Goal: Task Accomplishment & Management: Use online tool/utility

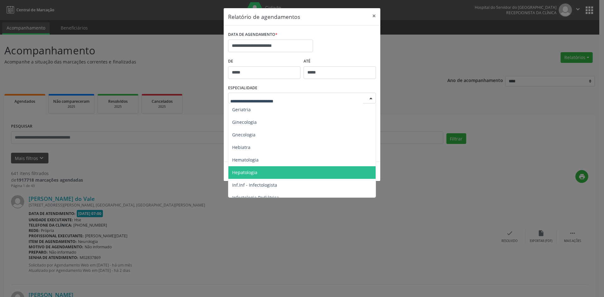
scroll to position [409, 0]
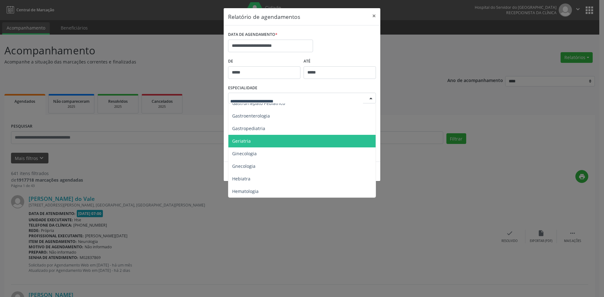
click at [236, 138] on span "Geriatria" at bounding box center [241, 141] width 19 height 6
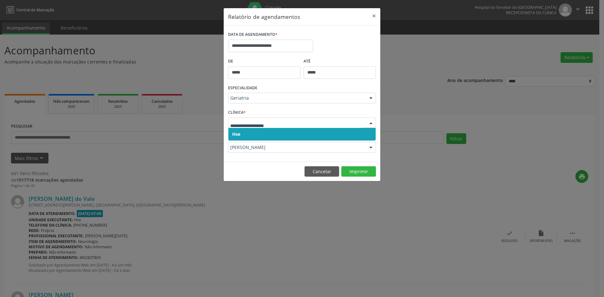
click at [235, 128] on span "Hse" at bounding box center [301, 134] width 147 height 13
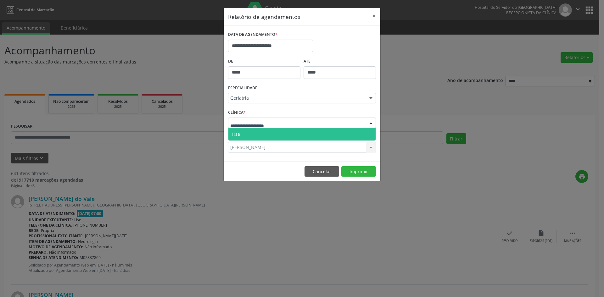
click at [240, 134] on span "Hse" at bounding box center [301, 134] width 147 height 13
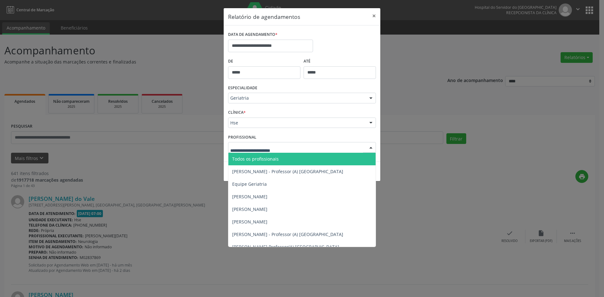
click at [245, 158] on span "Todos os profissionais" at bounding box center [255, 159] width 47 height 6
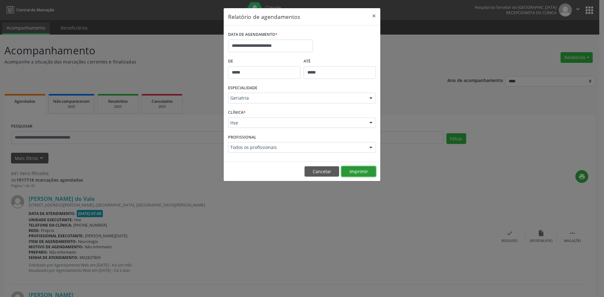
click at [360, 169] on button "Imprimir" at bounding box center [358, 171] width 35 height 11
click at [369, 98] on div at bounding box center [370, 98] width 9 height 11
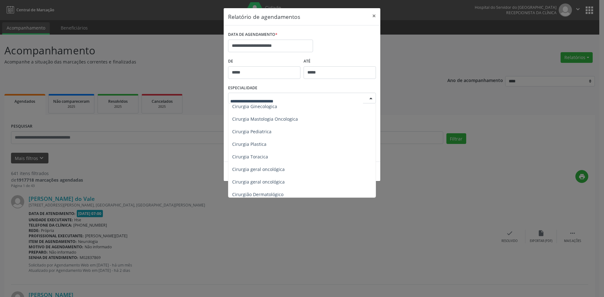
scroll to position [126, 0]
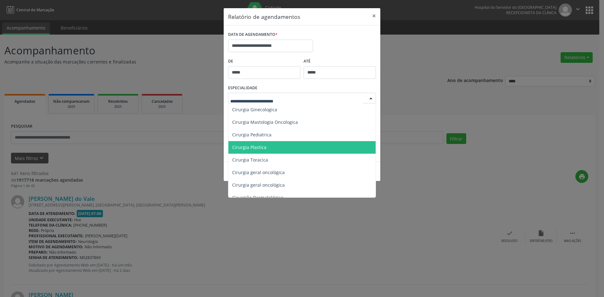
click at [258, 147] on span "Cirurgia Plastica" at bounding box center [249, 147] width 34 height 6
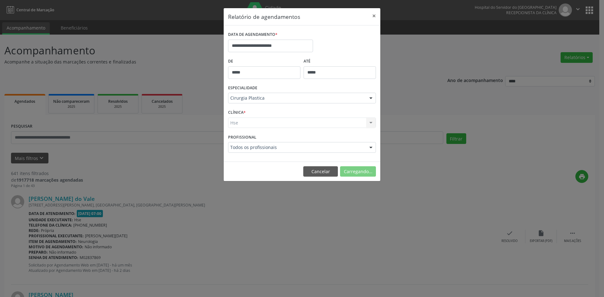
click at [237, 123] on div "Hse Hse Nenhum resultado encontrado para: " " Não há nenhuma opção para ser exi…" at bounding box center [302, 123] width 148 height 11
click at [359, 173] on button "Imprimir" at bounding box center [358, 171] width 35 height 11
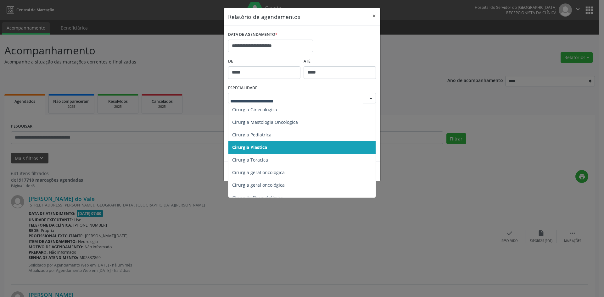
click at [372, 97] on div at bounding box center [370, 98] width 9 height 11
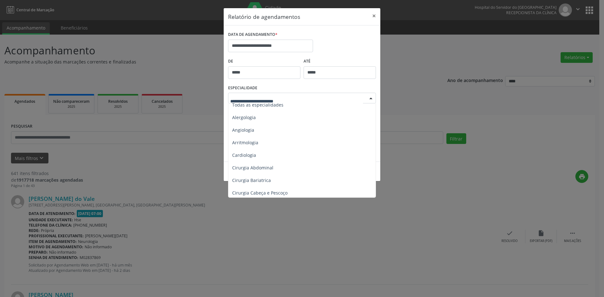
scroll to position [0, 0]
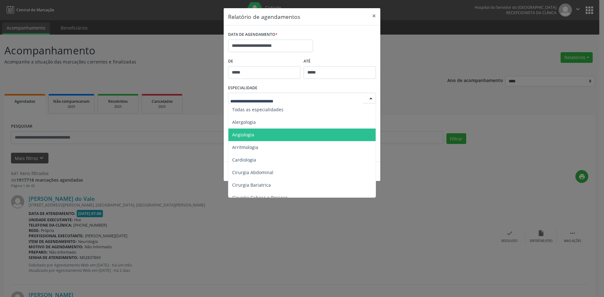
click at [246, 134] on span "Angiologia" at bounding box center [243, 135] width 22 height 6
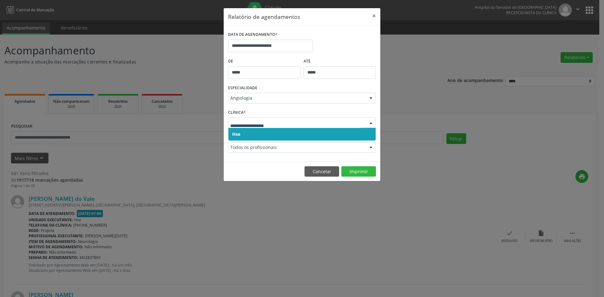
click at [236, 133] on span "Hse" at bounding box center [236, 134] width 8 height 6
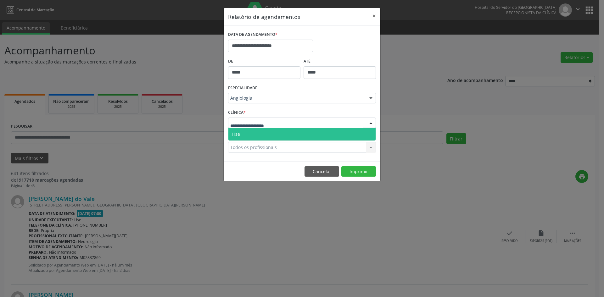
click at [242, 134] on span "Hse" at bounding box center [301, 134] width 147 height 13
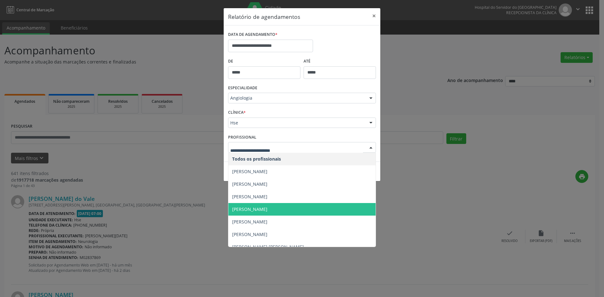
click at [268, 214] on span "[PERSON_NAME]" at bounding box center [301, 209] width 147 height 13
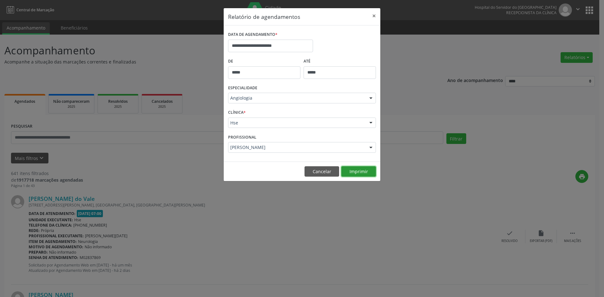
click at [362, 170] on button "Imprimir" at bounding box center [358, 171] width 35 height 11
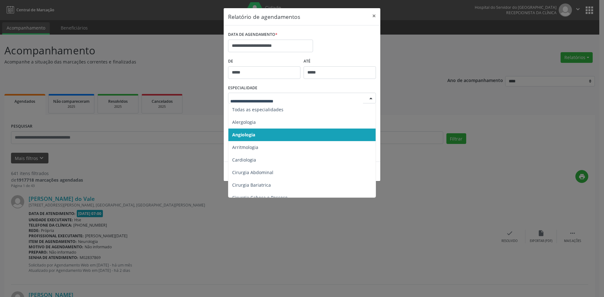
click at [371, 97] on div at bounding box center [370, 98] width 9 height 11
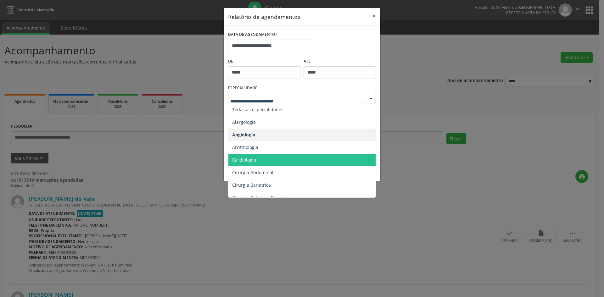
scroll to position [31, 0]
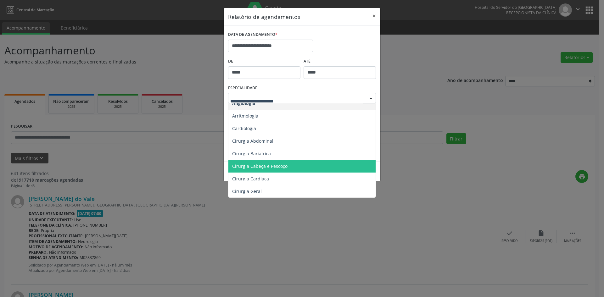
click at [266, 164] on span "Cirurgia Cabeça e Pescoço" at bounding box center [259, 166] width 55 height 6
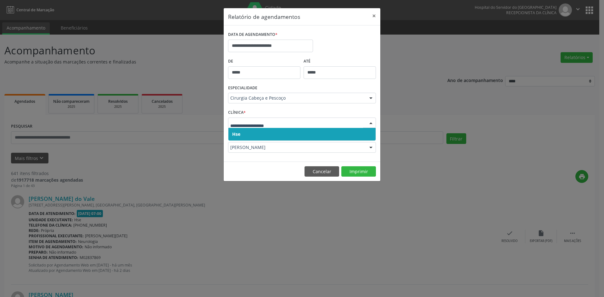
drag, startPoint x: 235, startPoint y: 134, endPoint x: 237, endPoint y: 129, distance: 5.9
click at [236, 132] on span "Hse" at bounding box center [236, 134] width 8 height 6
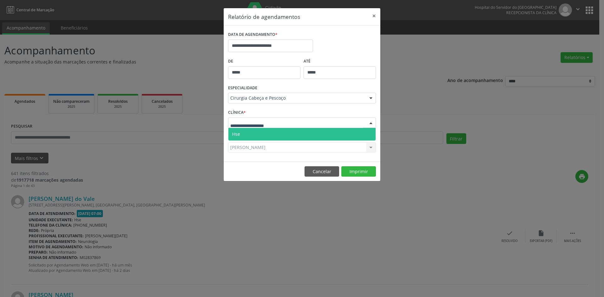
click at [239, 134] on span "Hse" at bounding box center [236, 134] width 8 height 6
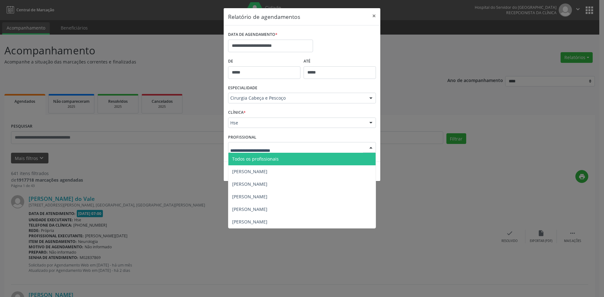
click at [245, 159] on span "Todos os profissionais" at bounding box center [255, 159] width 47 height 6
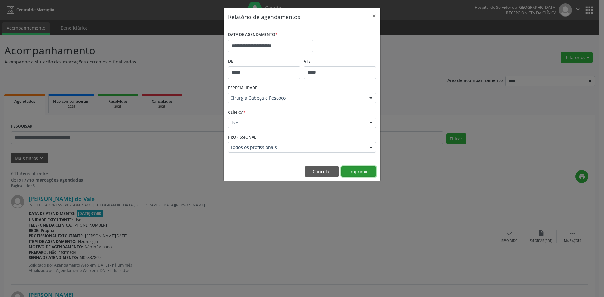
click at [353, 172] on button "Imprimir" at bounding box center [358, 171] width 35 height 11
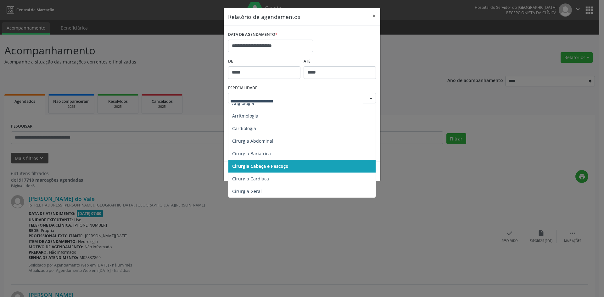
click at [372, 98] on div at bounding box center [370, 98] width 9 height 11
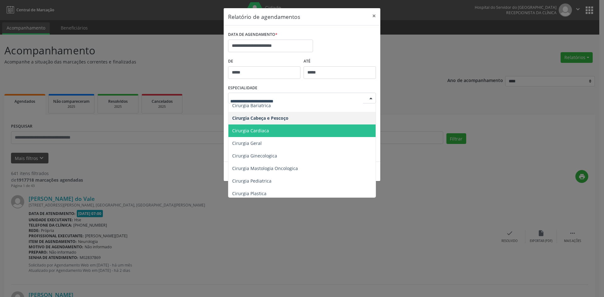
scroll to position [94, 0]
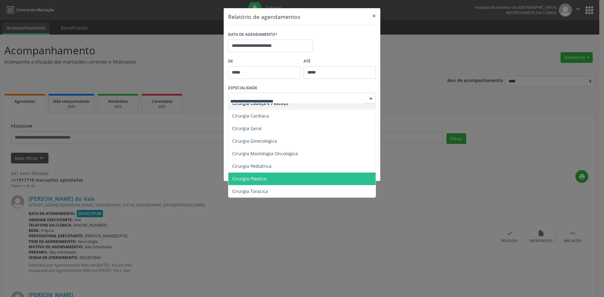
click at [257, 178] on span "Cirurgia Plastica" at bounding box center [249, 179] width 34 height 6
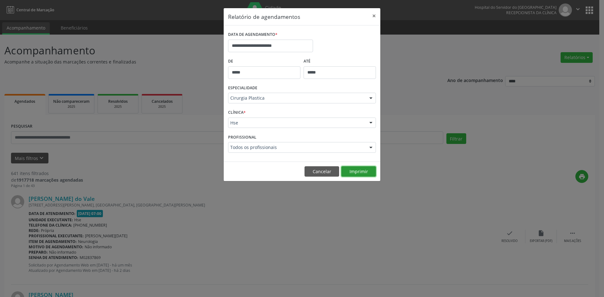
click at [362, 169] on button "Imprimir" at bounding box center [358, 171] width 35 height 11
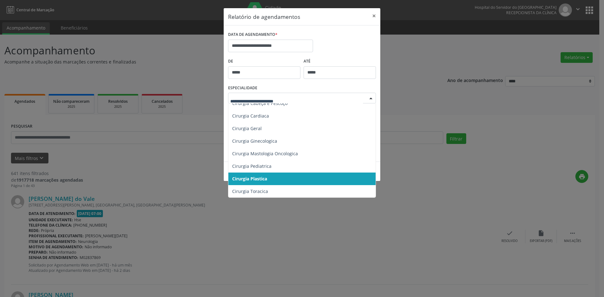
click at [372, 98] on div at bounding box center [370, 98] width 9 height 11
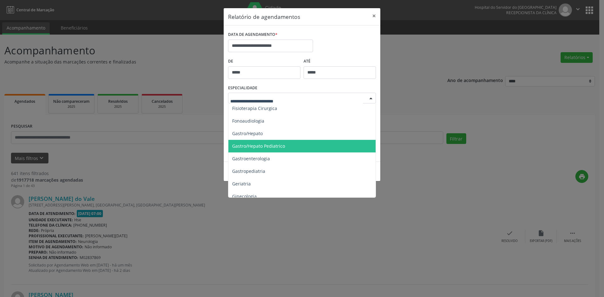
scroll to position [377, 0]
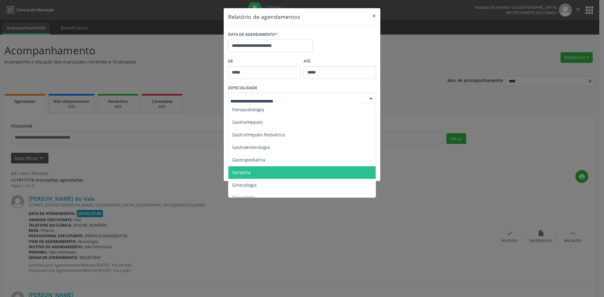
click at [249, 172] on span "Geriatria" at bounding box center [241, 173] width 19 height 6
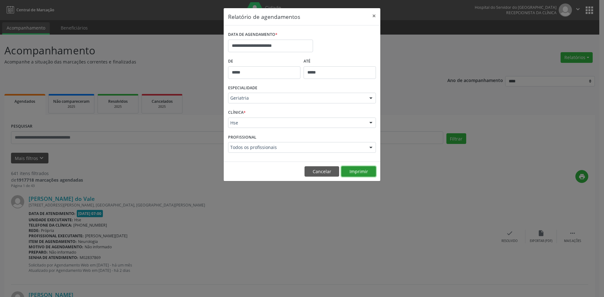
click at [352, 173] on button "Imprimir" at bounding box center [358, 171] width 35 height 11
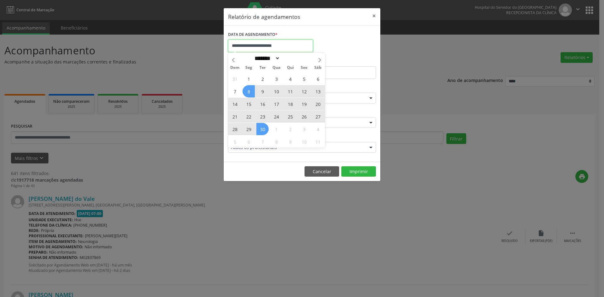
click at [257, 43] on input "**********" at bounding box center [270, 46] width 85 height 13
click at [418, 190] on div "**********" at bounding box center [302, 148] width 604 height 297
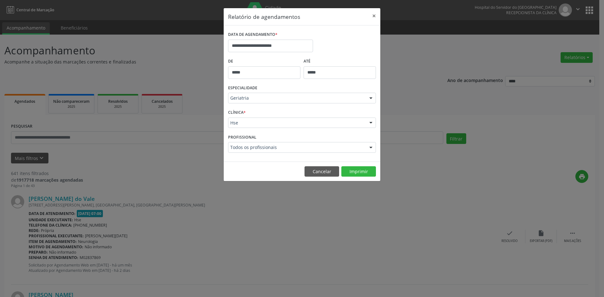
click at [370, 98] on div at bounding box center [370, 98] width 9 height 11
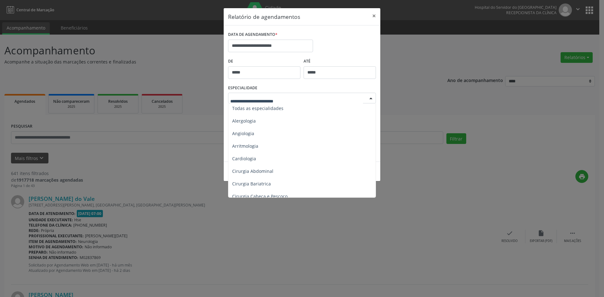
scroll to position [0, 0]
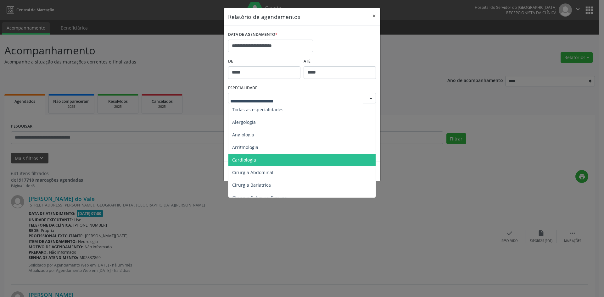
click at [250, 159] on span "Cardiologia" at bounding box center [244, 160] width 24 height 6
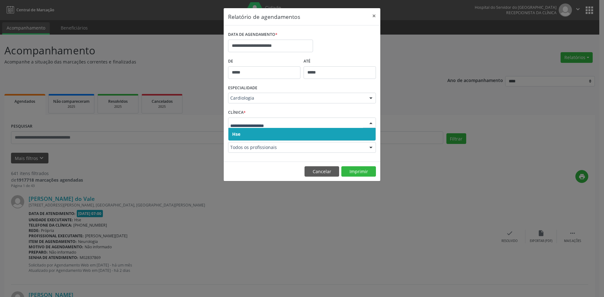
click at [238, 133] on span "Hse" at bounding box center [236, 134] width 8 height 6
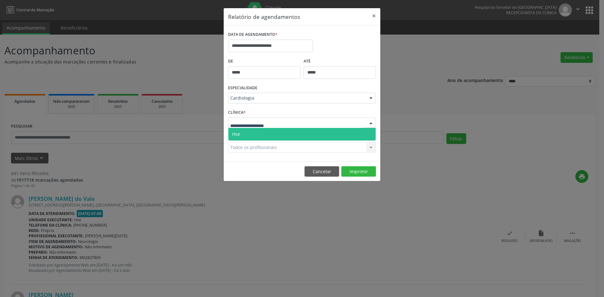
click at [240, 131] on span "Hse" at bounding box center [236, 134] width 8 height 6
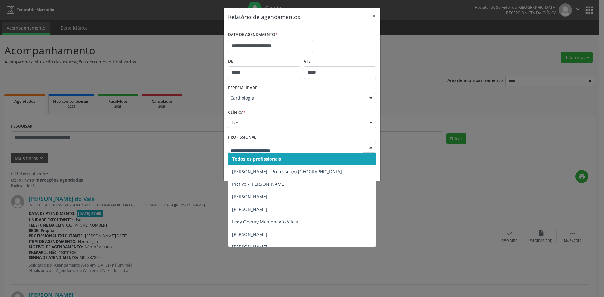
click at [246, 161] on span "Todos os profissionais" at bounding box center [256, 159] width 49 height 6
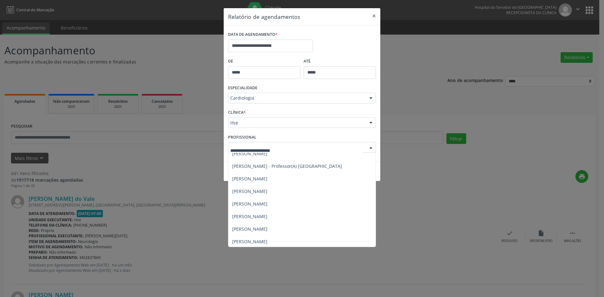
scroll to position [132, 0]
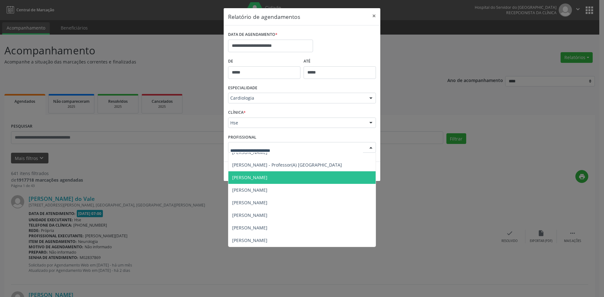
click at [267, 175] on span "[PERSON_NAME]" at bounding box center [249, 178] width 35 height 6
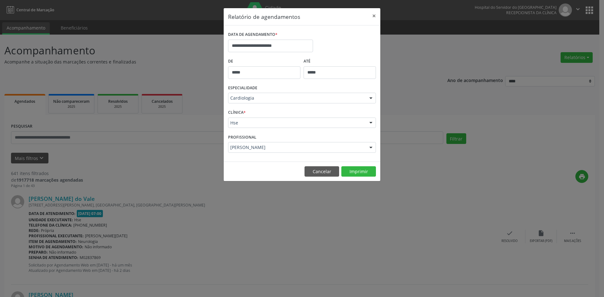
click at [237, 151] on div "[PERSON_NAME]" at bounding box center [302, 147] width 148 height 11
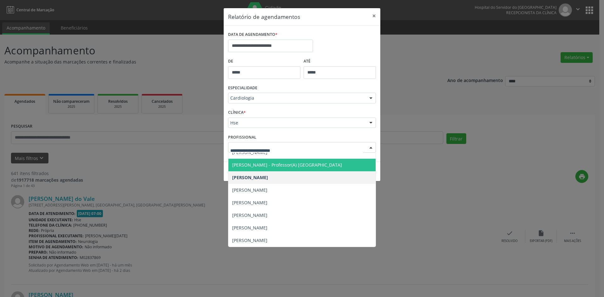
scroll to position [0, 0]
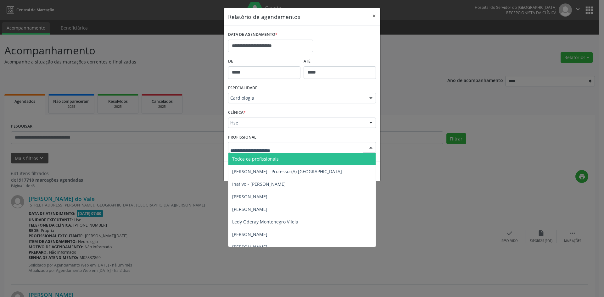
click at [246, 160] on span "Todos os profissionais" at bounding box center [255, 159] width 47 height 6
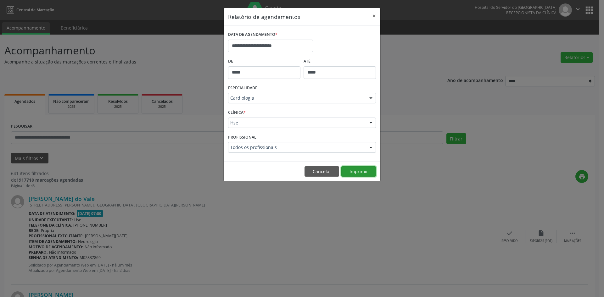
click at [366, 170] on button "Imprimir" at bounding box center [358, 171] width 35 height 11
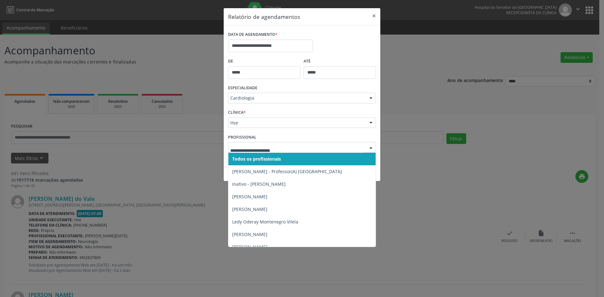
click at [369, 147] on div at bounding box center [370, 147] width 9 height 11
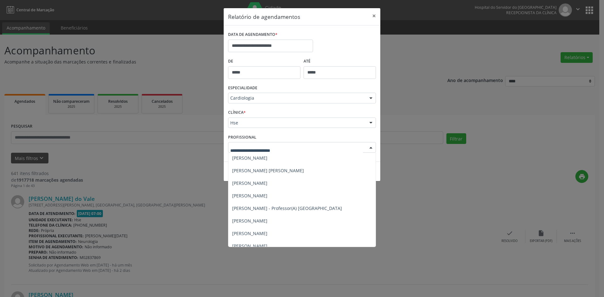
scroll to position [94, 0]
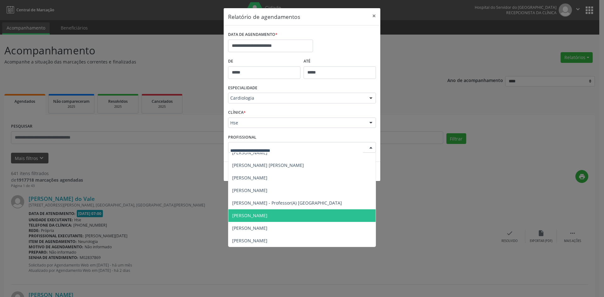
click at [266, 213] on span "[PERSON_NAME]" at bounding box center [249, 216] width 35 height 6
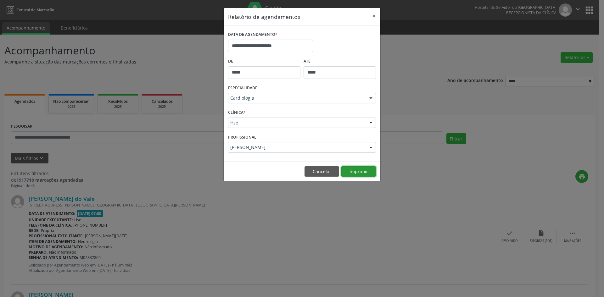
click at [357, 171] on button "Imprimir" at bounding box center [358, 171] width 35 height 11
click at [371, 99] on div at bounding box center [370, 98] width 9 height 11
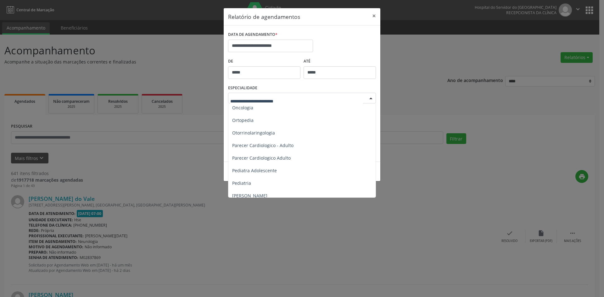
scroll to position [943, 0]
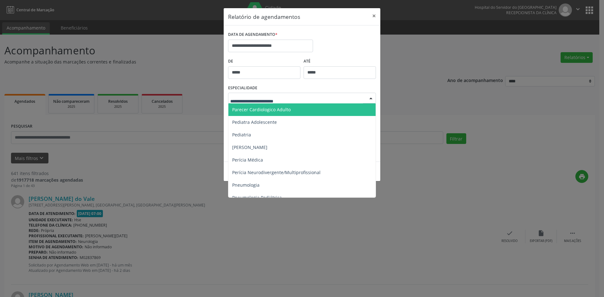
click at [259, 109] on span "Parecer Cardiologico Adulto" at bounding box center [261, 110] width 58 height 6
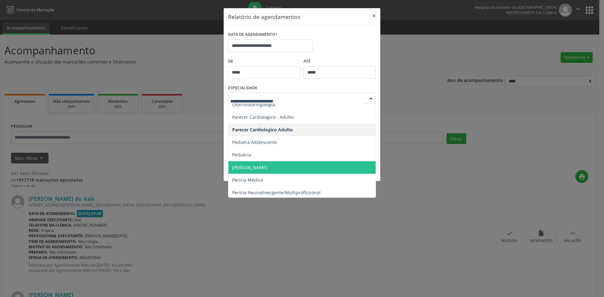
scroll to position [912, 0]
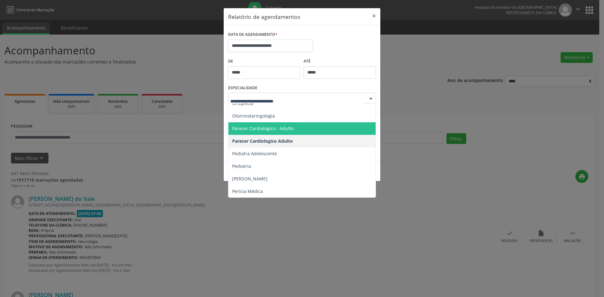
click at [257, 130] on span "Parecer Cardiologico - Adulto" at bounding box center [262, 128] width 61 height 6
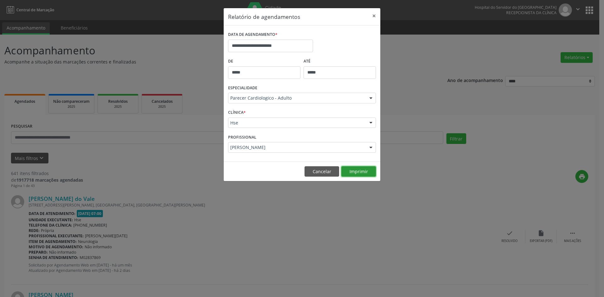
click at [362, 170] on button "Imprimir" at bounding box center [358, 171] width 35 height 11
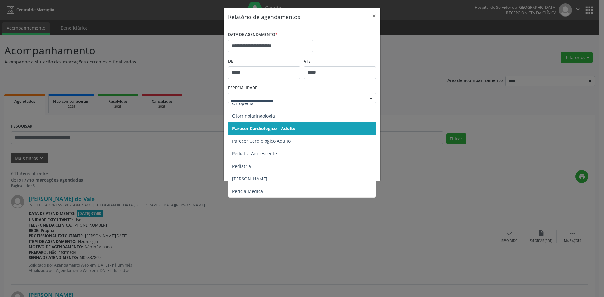
click at [370, 98] on div at bounding box center [370, 98] width 9 height 11
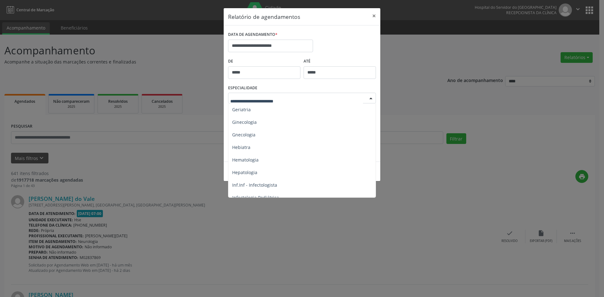
scroll to position [409, 0]
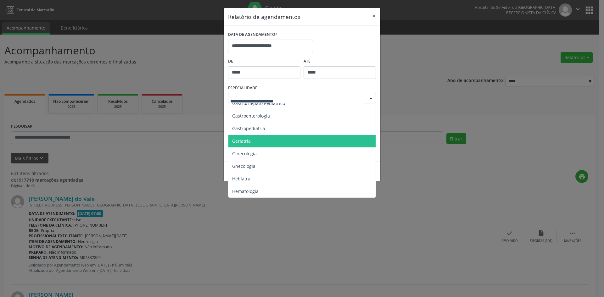
click at [244, 142] on span "Geriatria" at bounding box center [241, 141] width 19 height 6
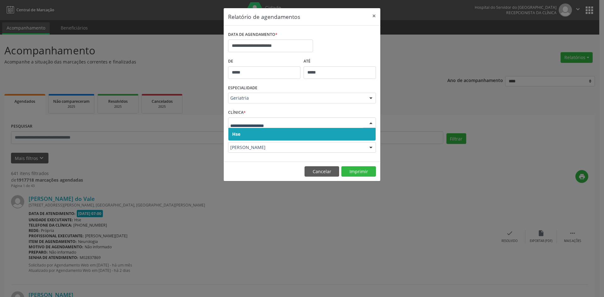
drag, startPoint x: 236, startPoint y: 134, endPoint x: 237, endPoint y: 127, distance: 7.0
click at [236, 132] on span "Hse" at bounding box center [236, 134] width 8 height 6
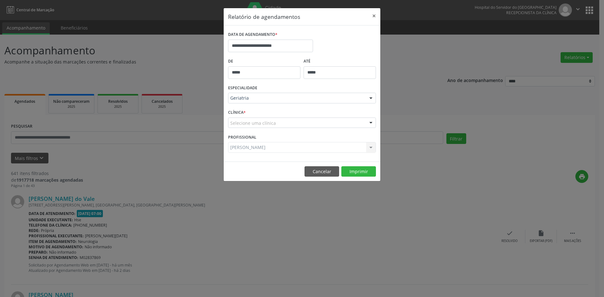
drag, startPoint x: 237, startPoint y: 127, endPoint x: 237, endPoint y: 130, distance: 3.2
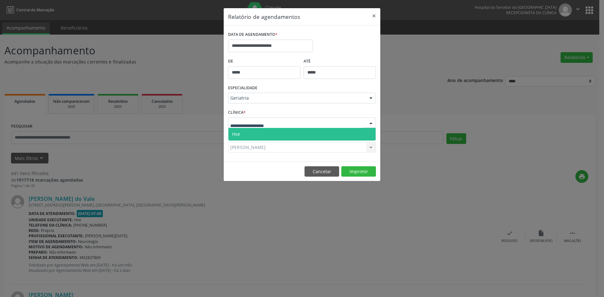
click at [237, 134] on span "Hse" at bounding box center [236, 134] width 8 height 6
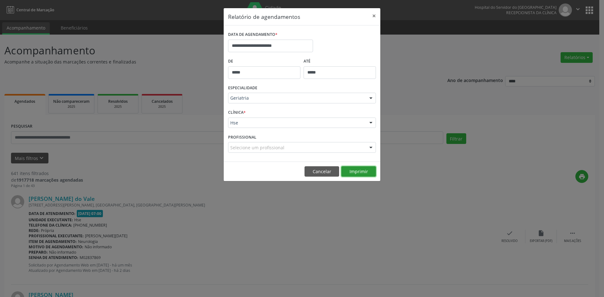
click at [356, 172] on button "Imprimir" at bounding box center [358, 171] width 35 height 11
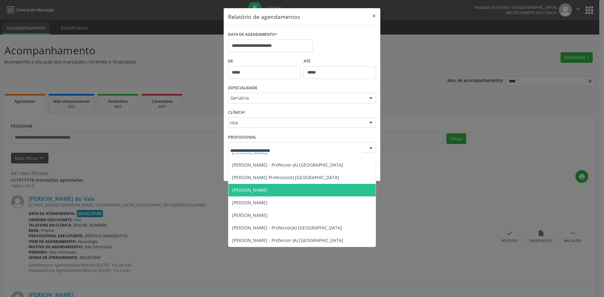
scroll to position [0, 0]
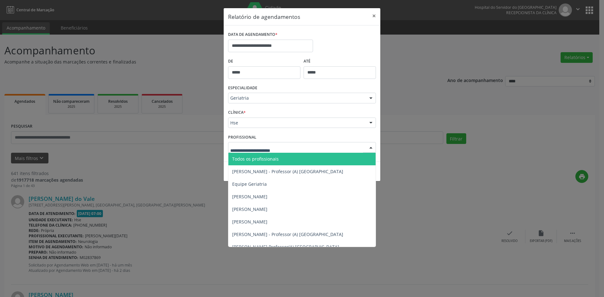
click at [254, 156] on span "Todos os profissionais" at bounding box center [255, 159] width 47 height 6
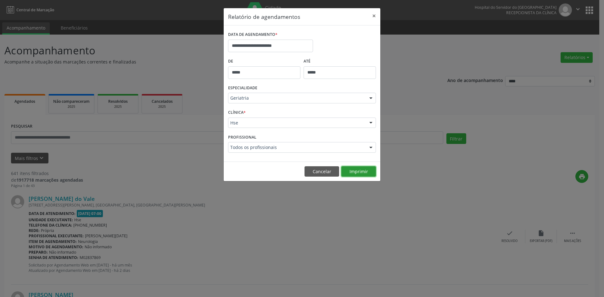
click at [364, 169] on button "Imprimir" at bounding box center [358, 171] width 35 height 11
click at [371, 100] on div at bounding box center [370, 98] width 9 height 11
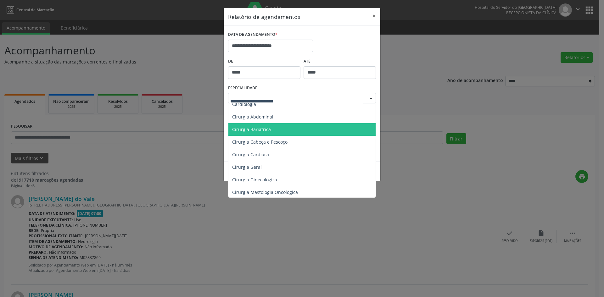
scroll to position [63, 0]
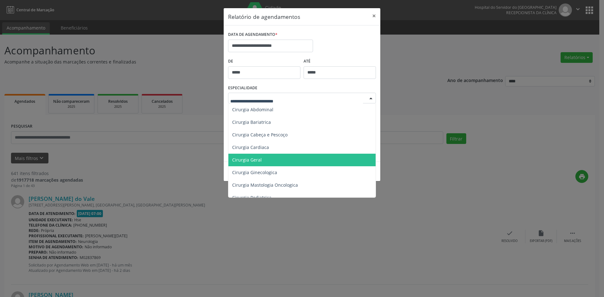
click at [267, 160] on span "Cirurgia Geral" at bounding box center [302, 160] width 148 height 13
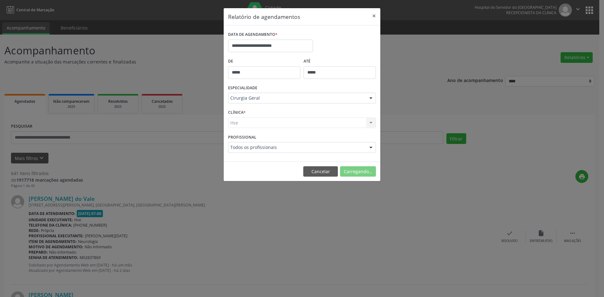
click at [238, 123] on div "Hse Hse Nenhum resultado encontrado para: " " Não há nenhuma opção para ser exi…" at bounding box center [302, 123] width 148 height 11
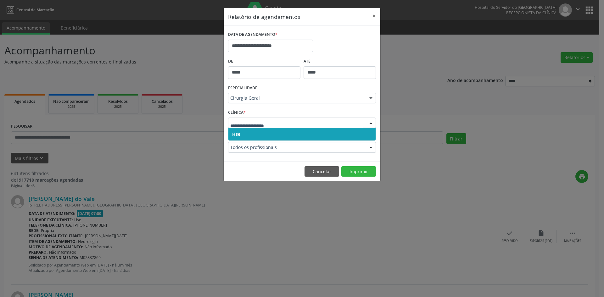
drag, startPoint x: 234, startPoint y: 136, endPoint x: 237, endPoint y: 126, distance: 10.4
click at [235, 136] on span "Hse" at bounding box center [236, 134] width 8 height 6
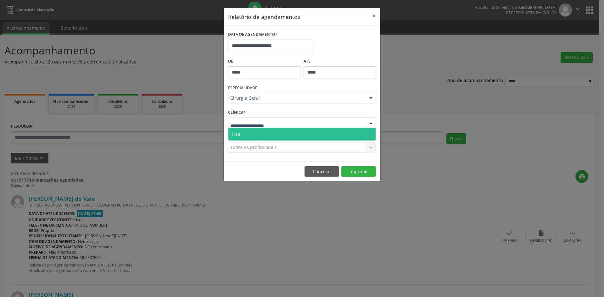
click at [237, 133] on span "Hse" at bounding box center [236, 134] width 8 height 6
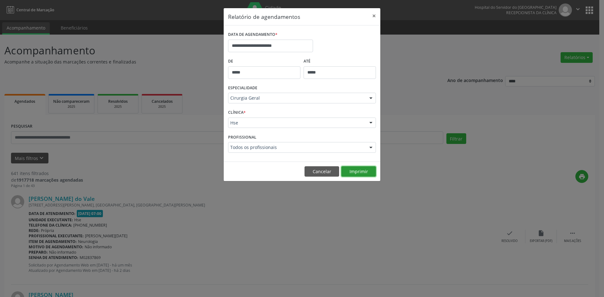
click at [355, 172] on button "Imprimir" at bounding box center [358, 171] width 35 height 11
